Goal: Information Seeking & Learning: Understand process/instructions

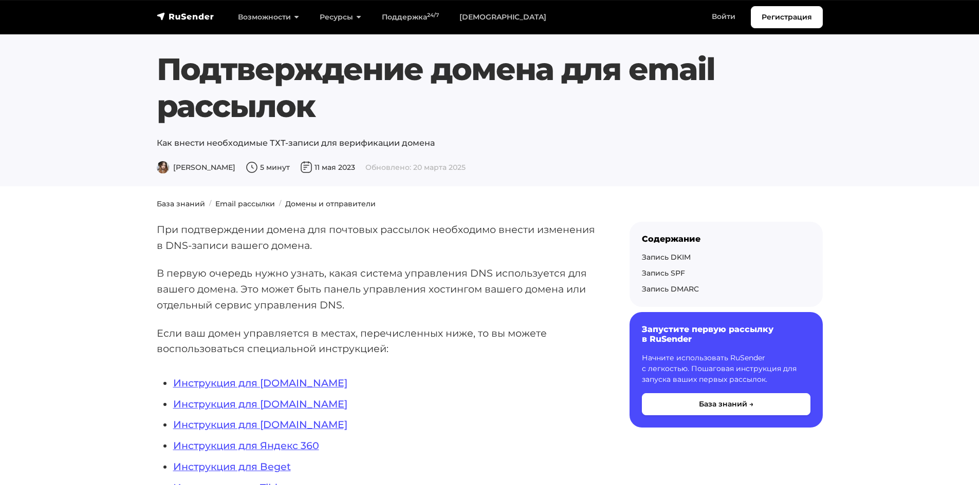
scroll to position [51, 0]
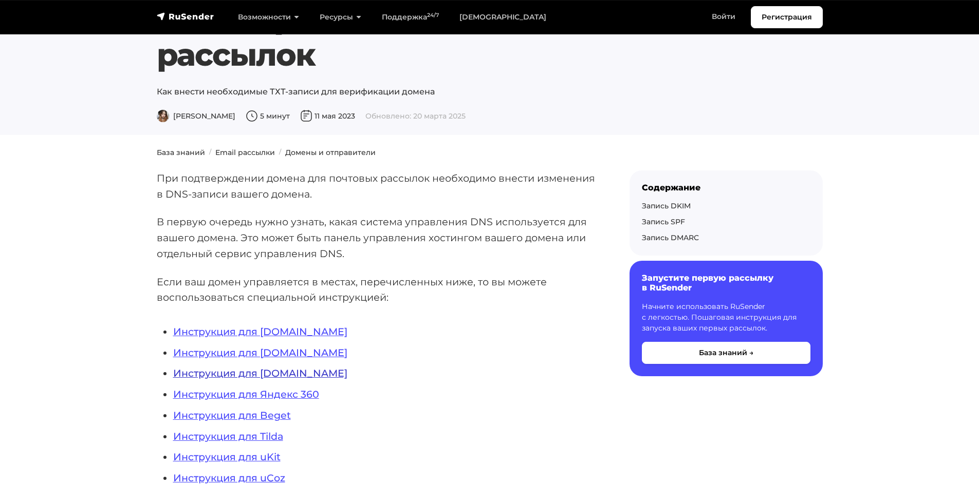
click at [290, 375] on link "Инструкция для NIC.RU" at bounding box center [260, 373] width 174 height 12
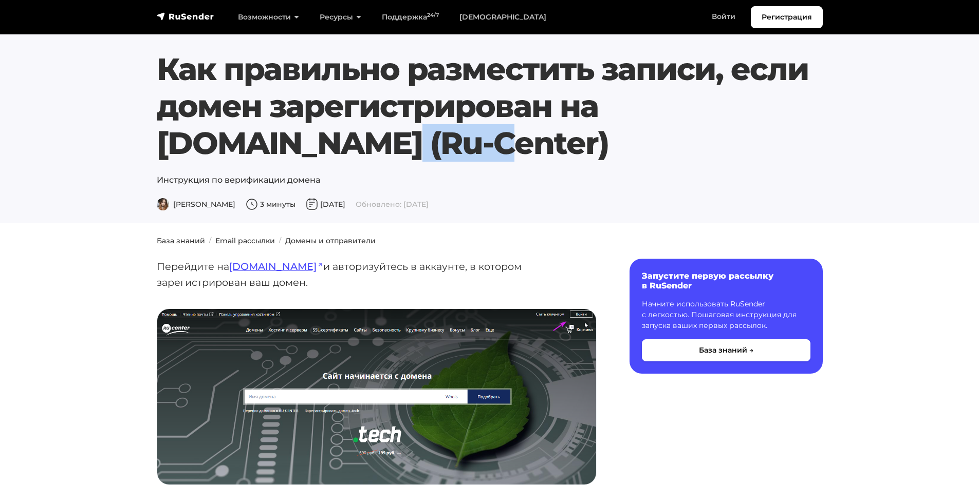
drag, startPoint x: 616, startPoint y: 110, endPoint x: 695, endPoint y: 99, distance: 79.9
click at [695, 99] on h1 "Как правильно разместить записи, если домен зарегистрирован на [DOMAIN_NAME] (R…" at bounding box center [490, 106] width 666 height 111
copy h1 "[DOMAIN_NAME]"
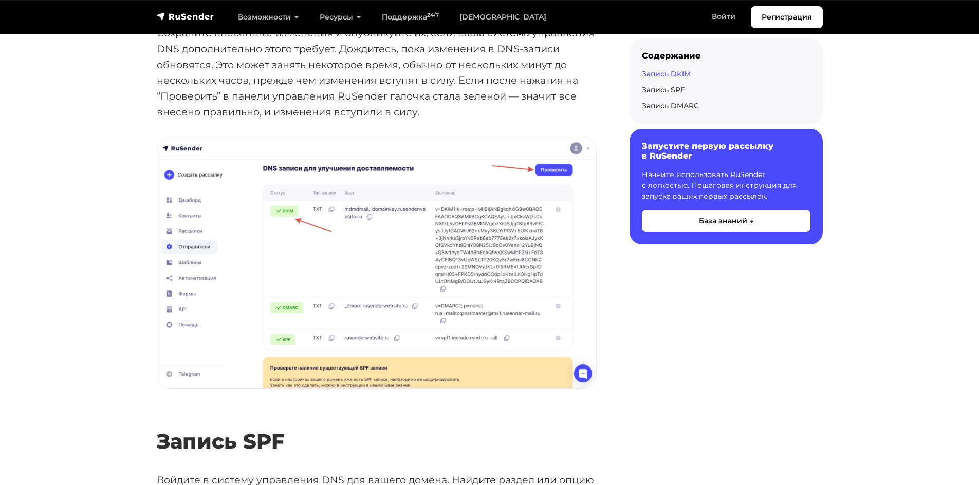
scroll to position [1387, 0]
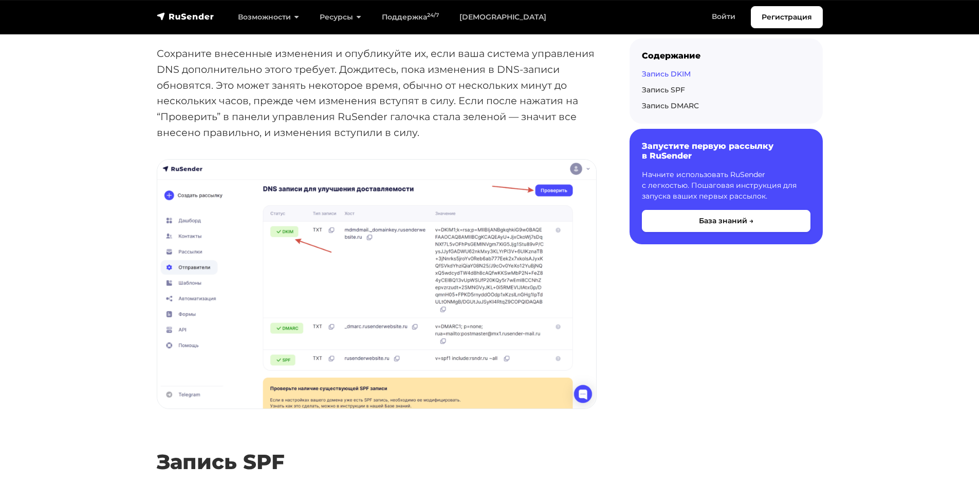
click at [540, 261] on img at bounding box center [376, 284] width 439 height 249
